Goal: Task Accomplishment & Management: Manage account settings

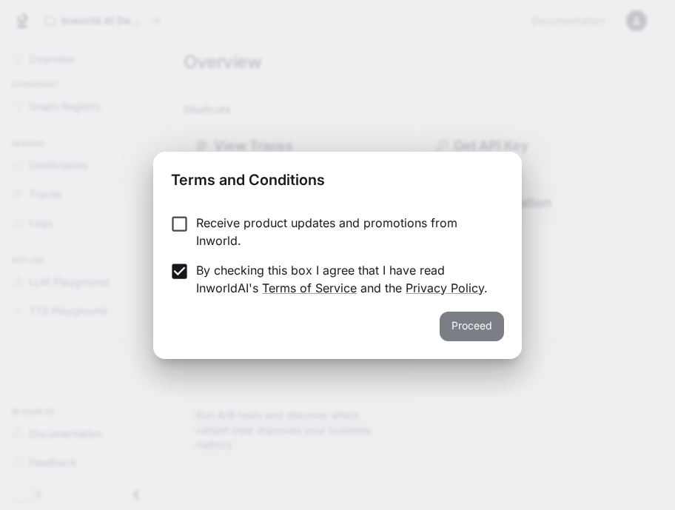
click at [483, 321] on button "Proceed" at bounding box center [472, 327] width 64 height 30
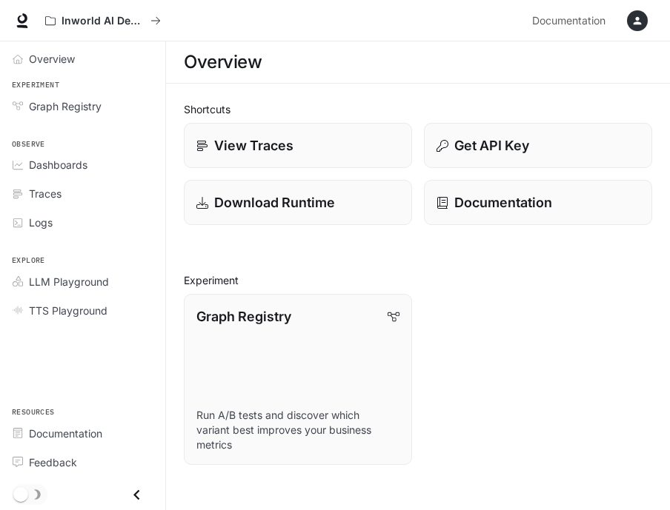
click at [406, 67] on div "Overview" at bounding box center [418, 62] width 468 height 30
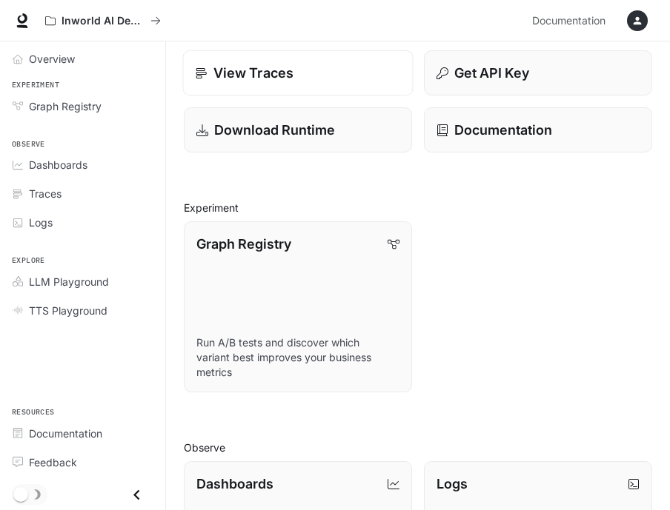
scroll to position [73, 0]
click at [636, 25] on icon "button" at bounding box center [637, 21] width 12 height 12
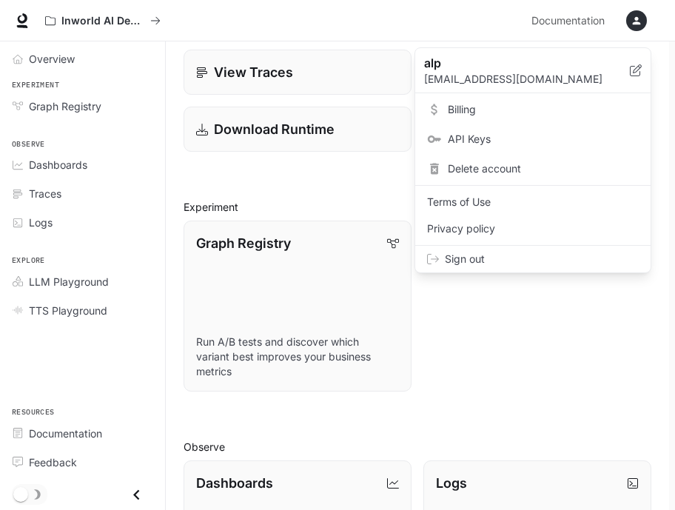
click at [476, 381] on div at bounding box center [337, 255] width 675 height 510
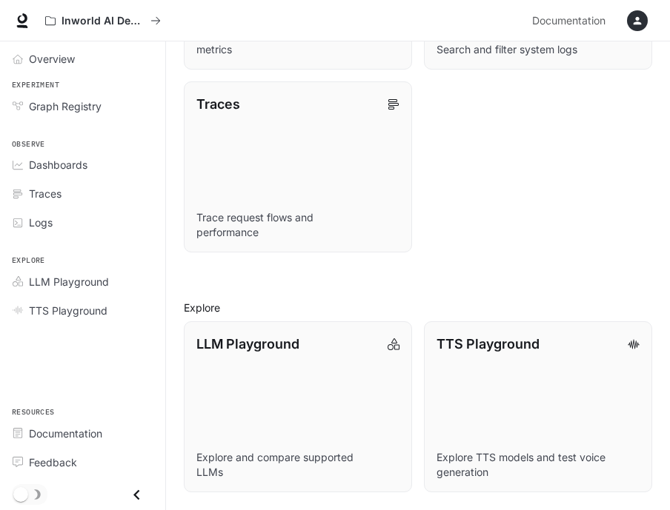
scroll to position [635, 0]
click at [243, 151] on link "Traces Trace request flows and performance" at bounding box center [297, 167] width 230 height 173
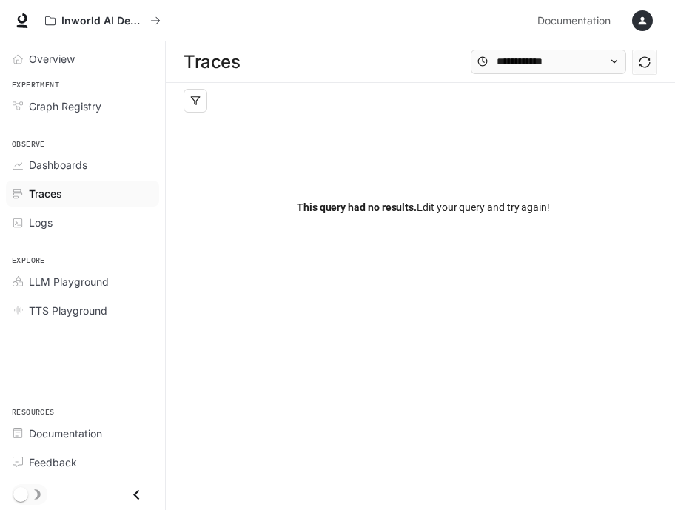
click at [349, 96] on div at bounding box center [424, 101] width 480 height 36
click at [362, 60] on div "Traces" at bounding box center [421, 61] width 510 height 41
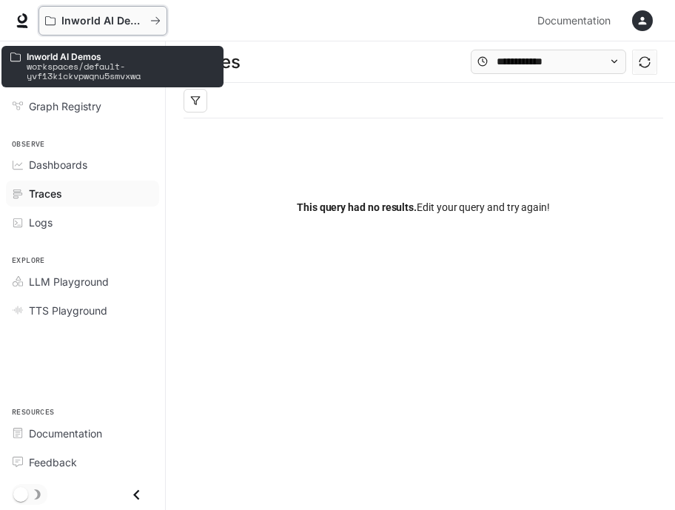
click at [148, 21] on div "Inworld AI Demos" at bounding box center [97, 21] width 105 height 13
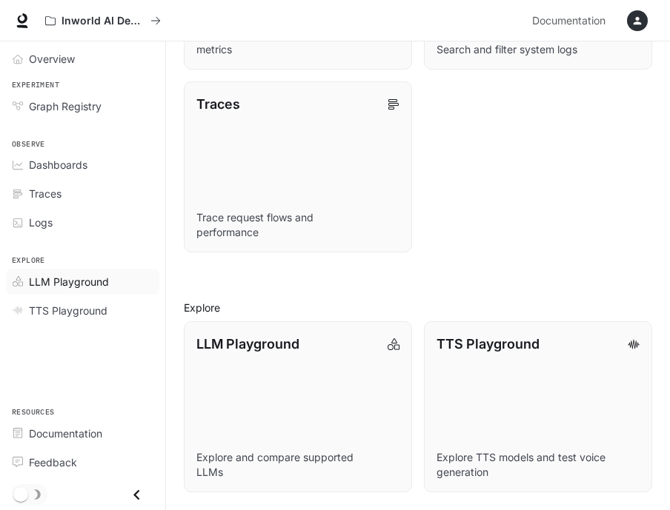
scroll to position [635, 0]
click at [330, 421] on link "LLM Playground Explore and compare supported LLMs" at bounding box center [297, 407] width 230 height 173
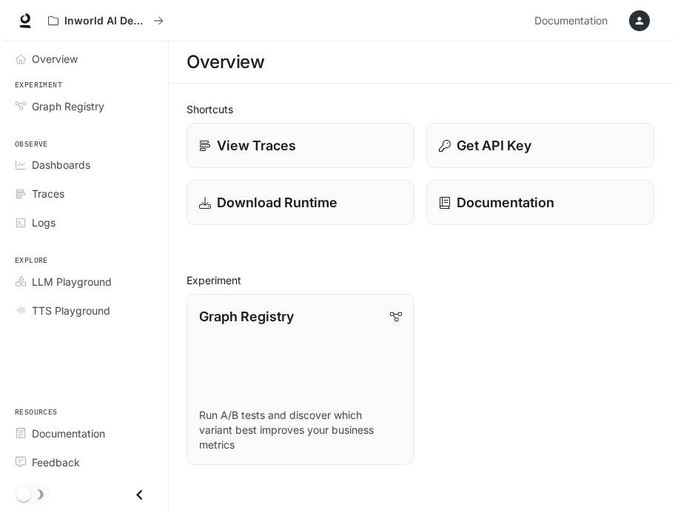
scroll to position [635, 0]
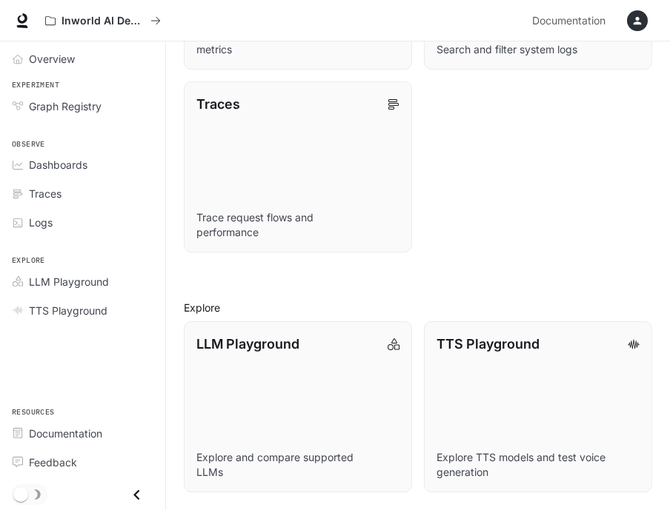
click at [634, 21] on icon "button" at bounding box center [637, 21] width 12 height 12
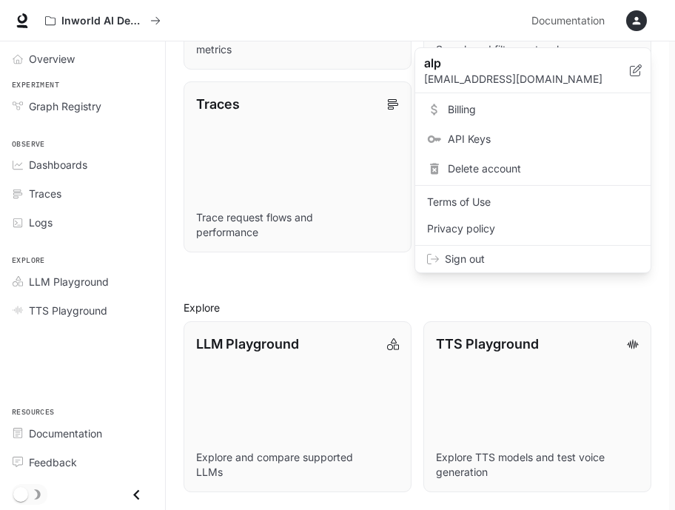
click at [507, 169] on span "Delete account" at bounding box center [543, 168] width 191 height 15
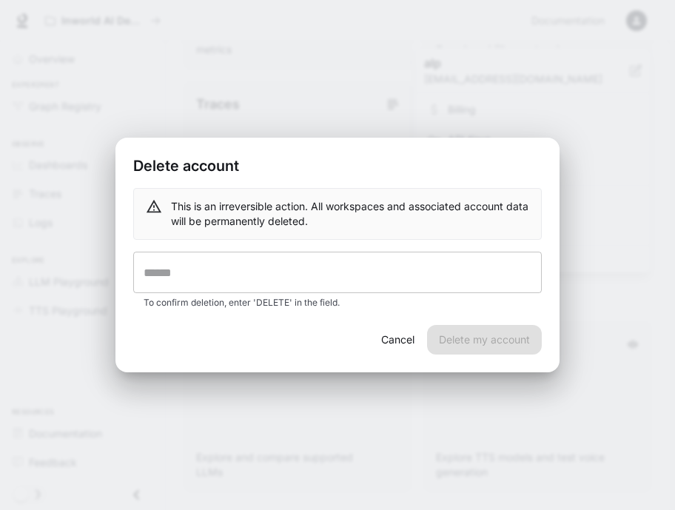
click at [396, 278] on input "text" at bounding box center [337, 272] width 409 height 41
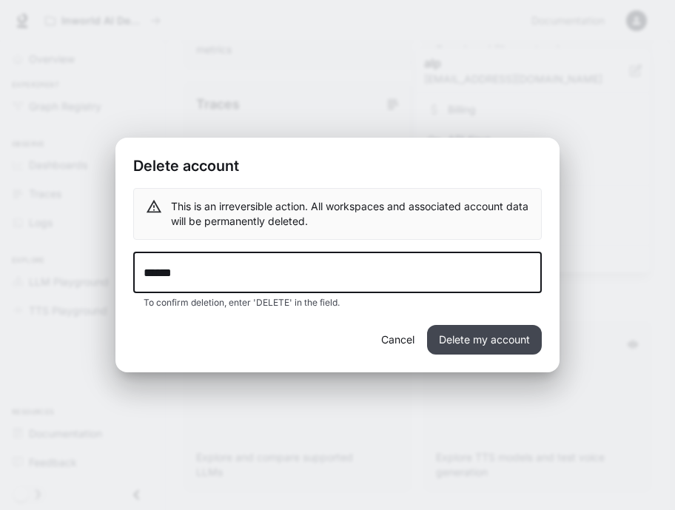
type input "******"
click at [495, 337] on button "Delete my account" at bounding box center [484, 340] width 115 height 30
